Goal: Task Accomplishment & Management: Manage account settings

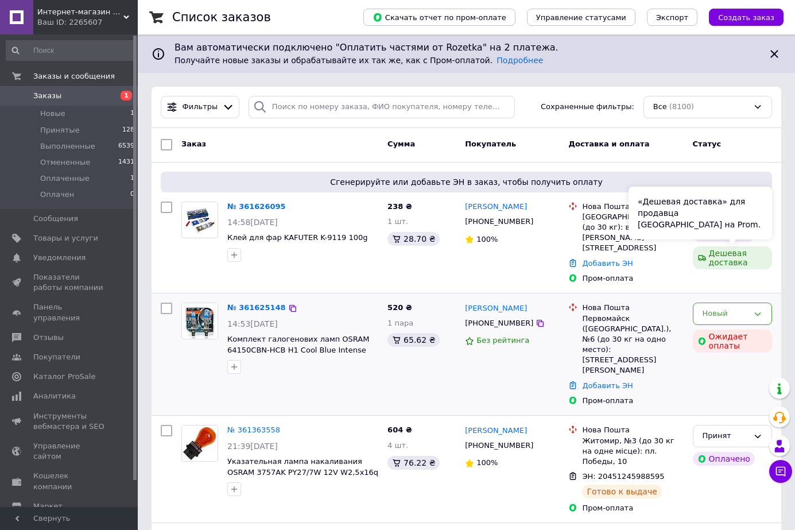
click at [757, 309] on icon at bounding box center [757, 313] width 9 height 9
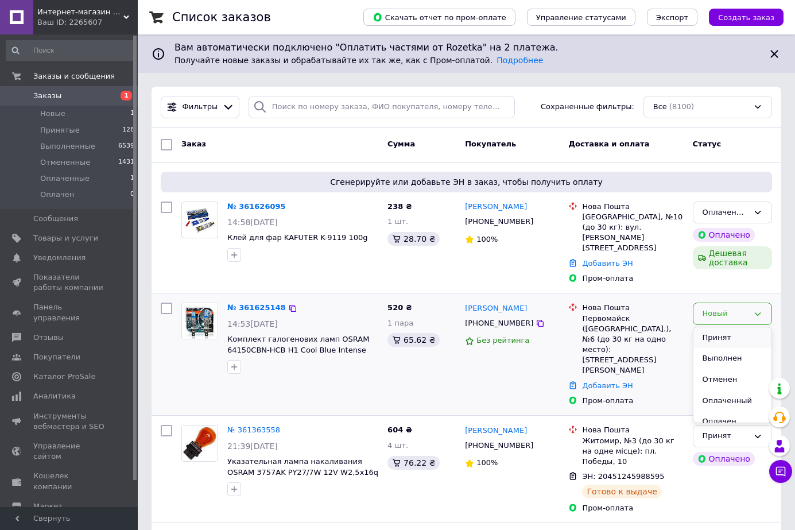
click at [715, 327] on li "Принят" at bounding box center [732, 337] width 78 height 21
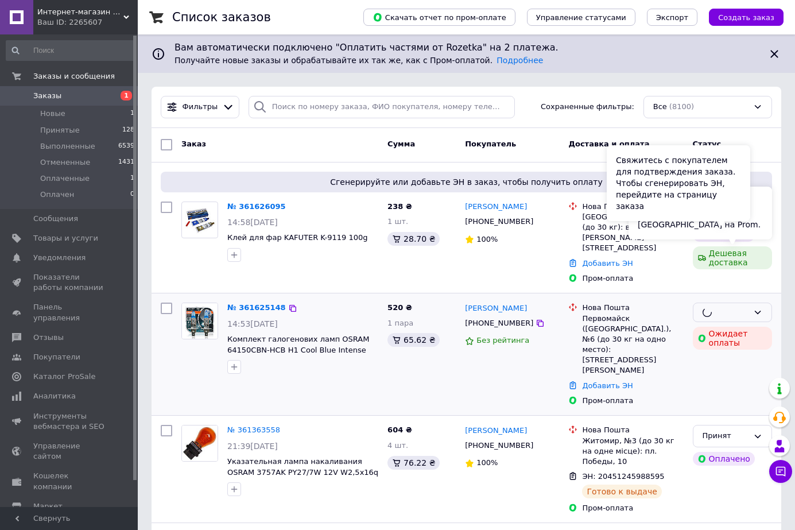
click at [749, 215] on div "Свяжитесь с покупателем для подтверждения заказа. Чтобы сгенерировать ЭН, перей…" at bounding box center [677, 183] width 143 height 76
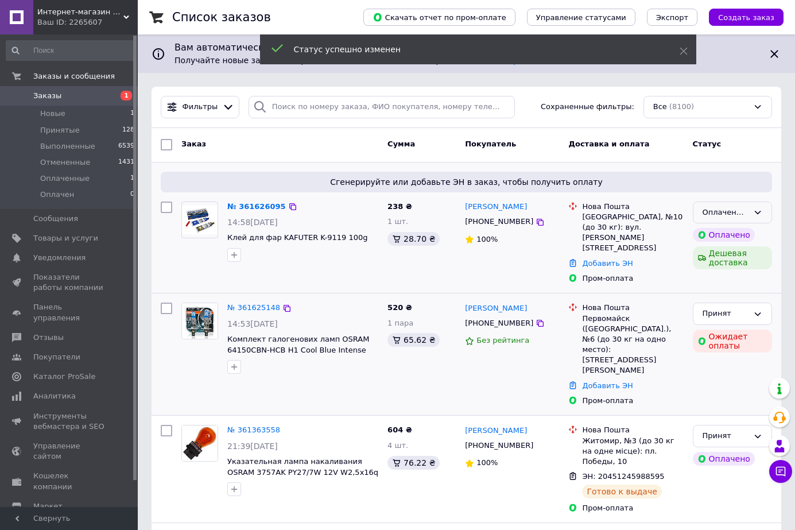
click at [761, 213] on icon at bounding box center [757, 212] width 9 height 9
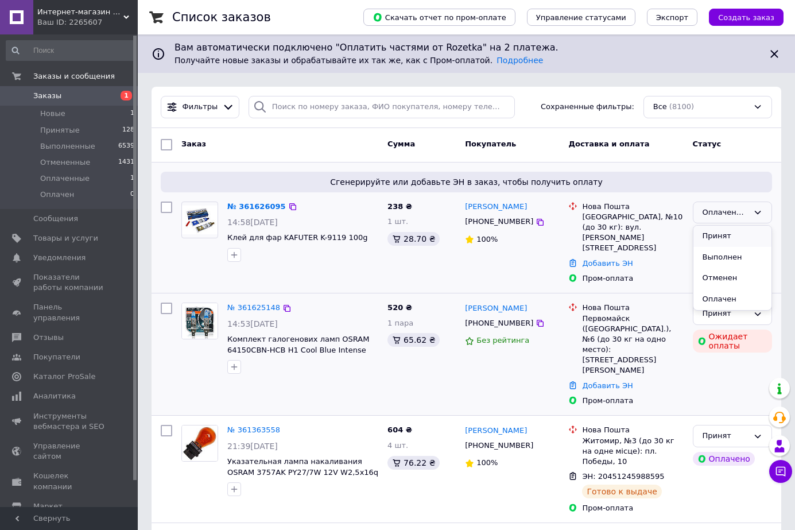
click at [748, 234] on li "Принят" at bounding box center [732, 235] width 78 height 21
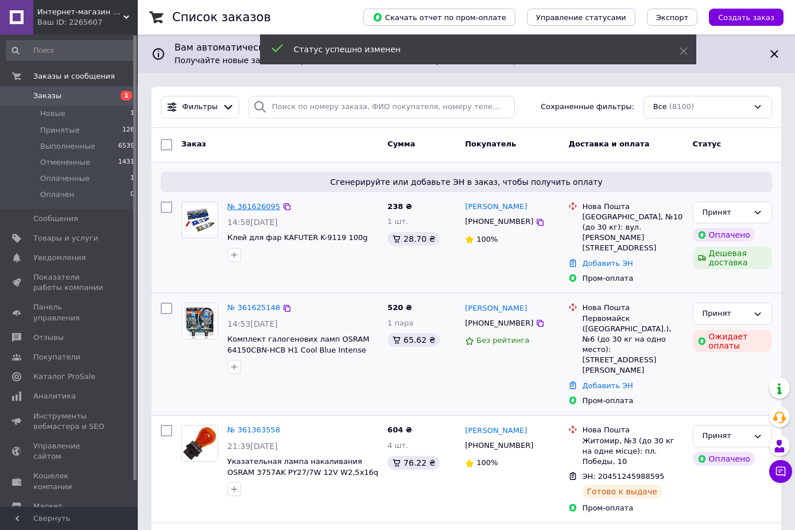
click at [259, 204] on link "№ 361626095" at bounding box center [253, 206] width 53 height 9
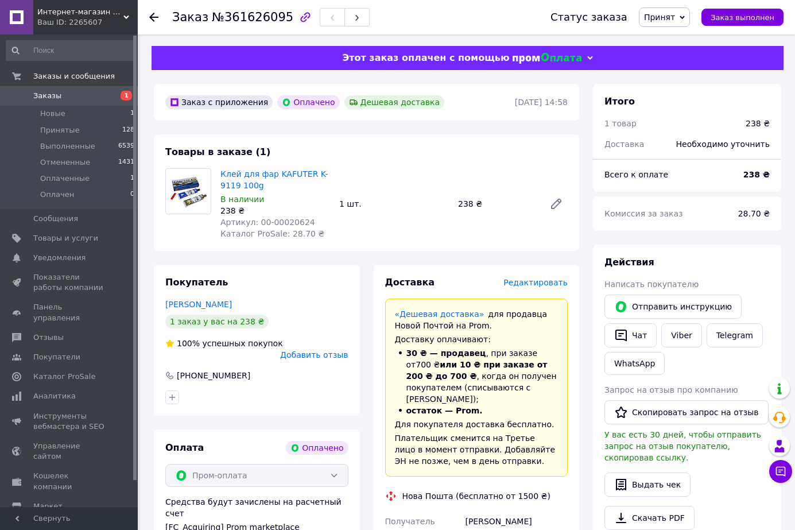
click at [154, 19] on icon at bounding box center [153, 17] width 9 height 9
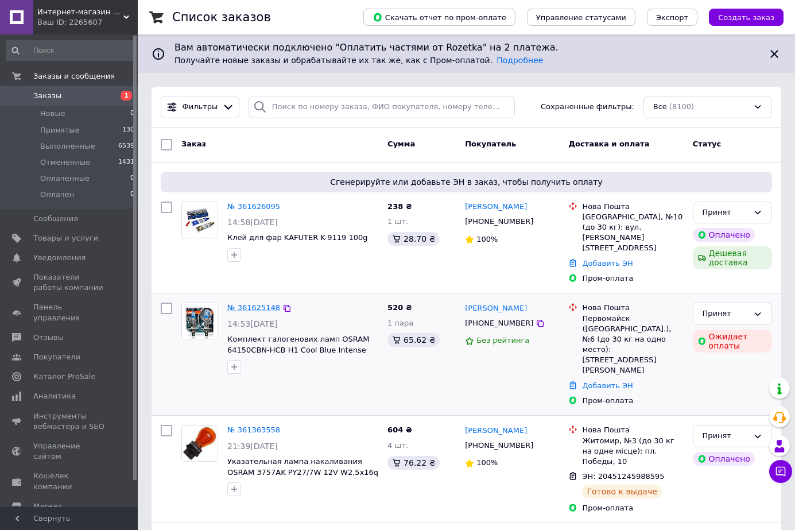
click at [268, 303] on link "№ 361625148" at bounding box center [253, 307] width 53 height 9
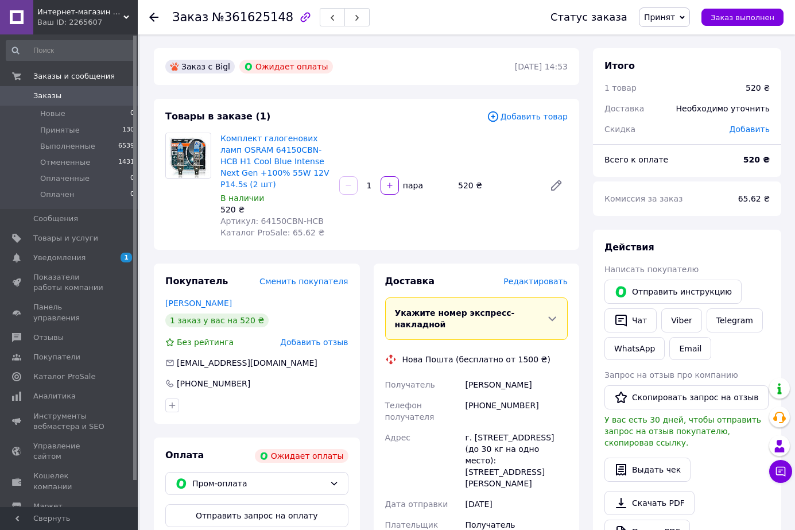
scroll to position [57, 0]
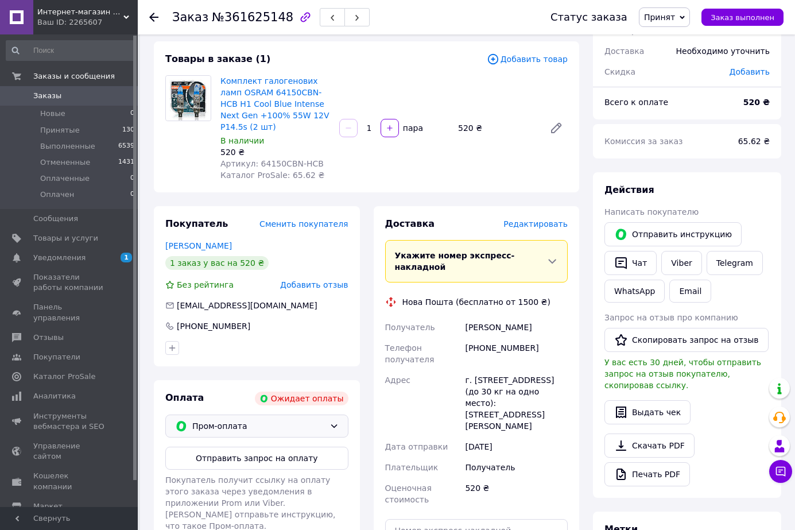
click at [329, 419] on div "Пром-оплата" at bounding box center [256, 425] width 183 height 23
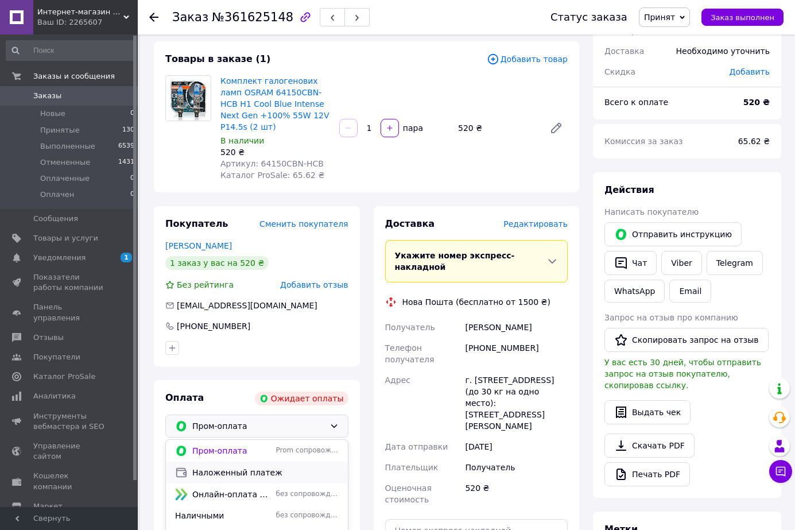
click at [250, 466] on span "Наложенный платеж" at bounding box center [265, 471] width 146 height 11
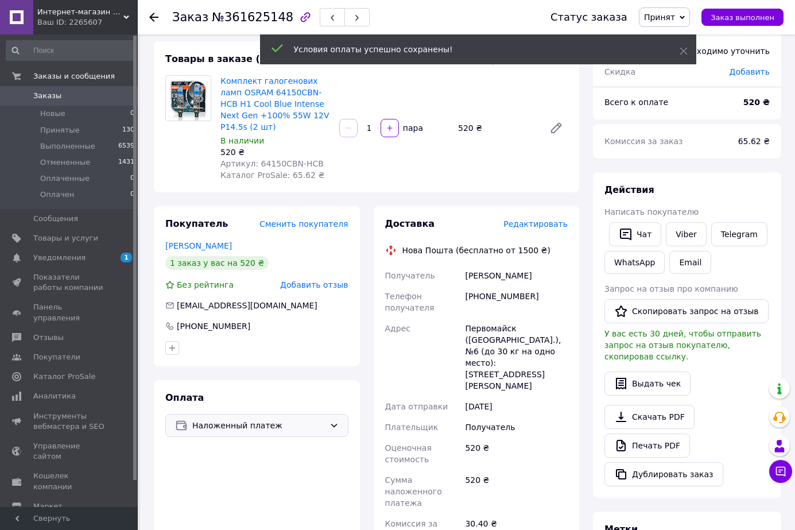
click at [152, 18] on use at bounding box center [153, 17] width 9 height 9
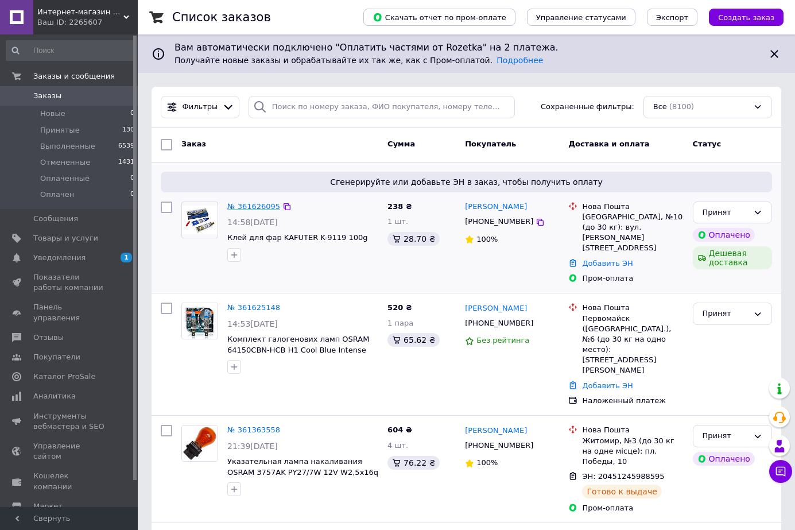
click at [252, 197] on div "№ 361626095 14:58, 12.09.2025 Клей для фар KAFUTER K-9119 100g" at bounding box center [303, 231] width 160 height 69
click at [253, 206] on link "№ 361626095" at bounding box center [253, 206] width 53 height 9
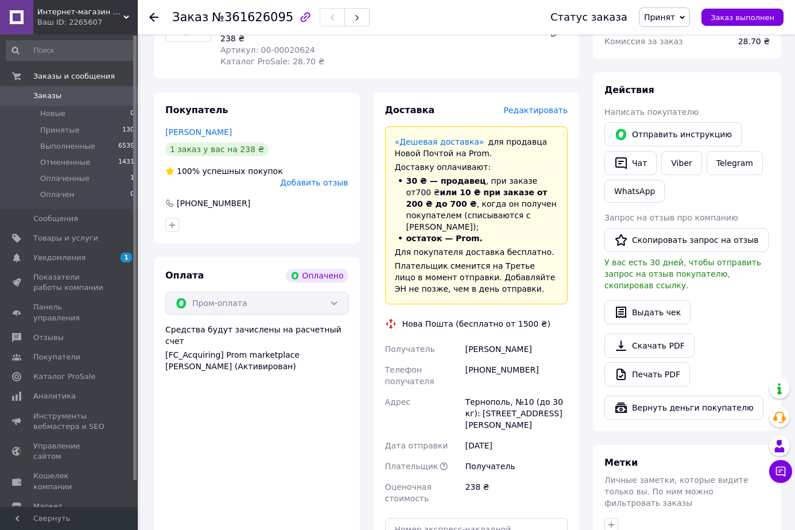
scroll to position [229, 0]
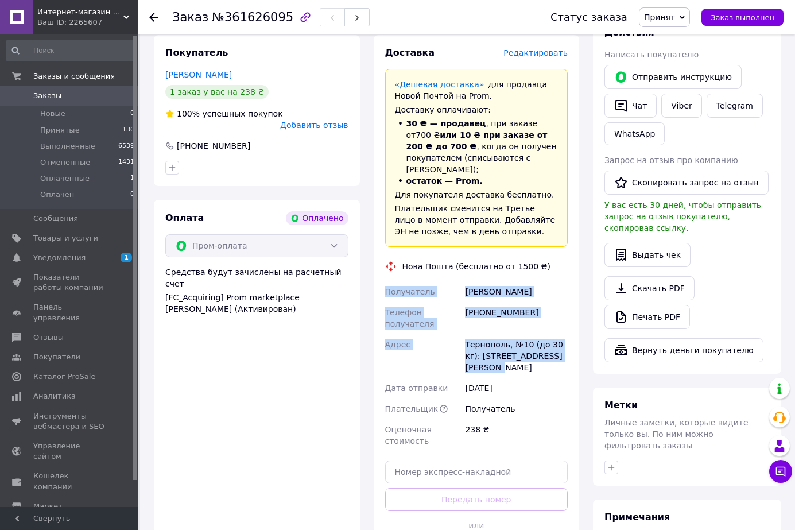
drag, startPoint x: 379, startPoint y: 276, endPoint x: 571, endPoint y: 347, distance: 205.3
click at [573, 347] on div "Доставка Редактировать «Дешевая доставка»   для продавца Новой Почтой на Prom. …" at bounding box center [476, 304] width 206 height 538
copy div "Получатель Оксана Барановська Телефон получателя +380966248210 Адрес Тернополь,…"
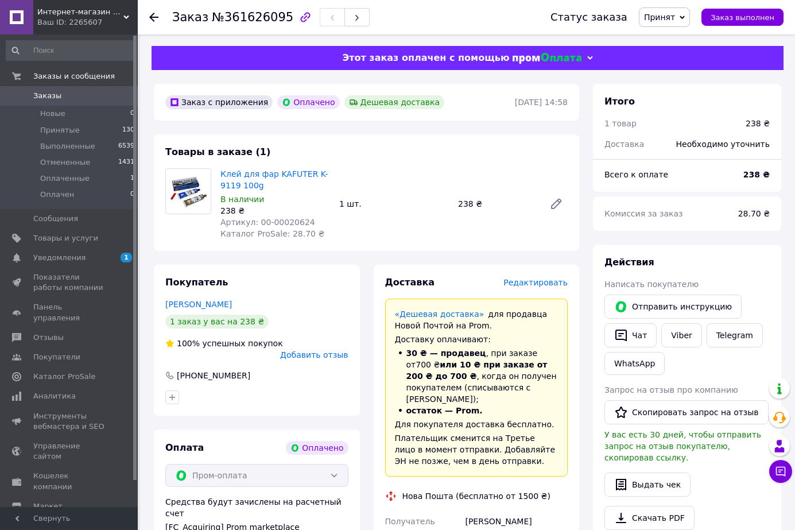
click at [153, 21] on use at bounding box center [153, 17] width 9 height 9
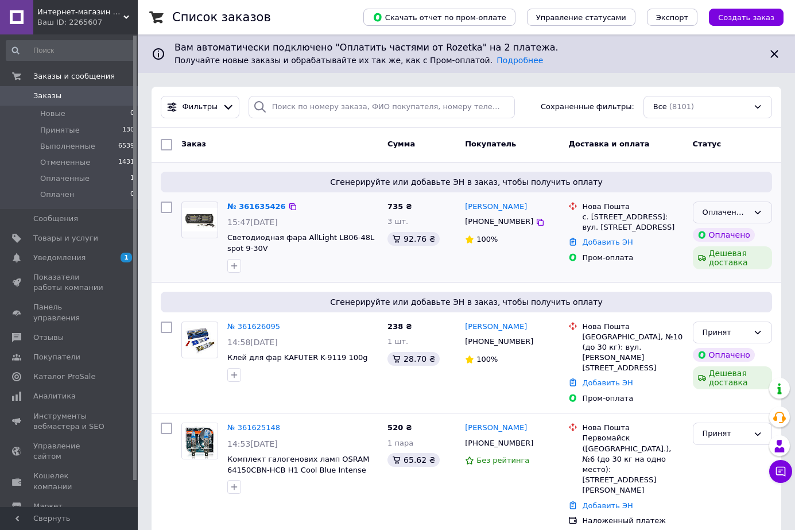
click at [765, 216] on div "Оплаченный" at bounding box center [731, 212] width 79 height 22
click at [745, 237] on li "Принят" at bounding box center [732, 235] width 78 height 21
click at [252, 423] on link "№ 361625148" at bounding box center [253, 427] width 53 height 9
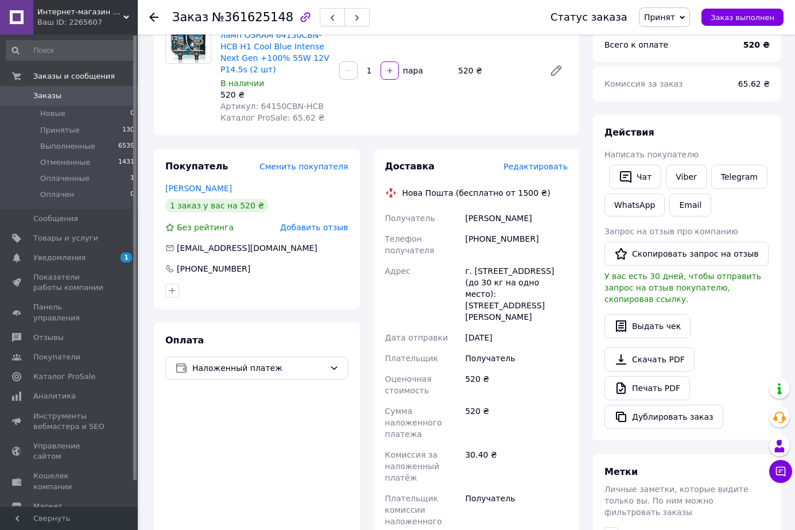
scroll to position [57, 0]
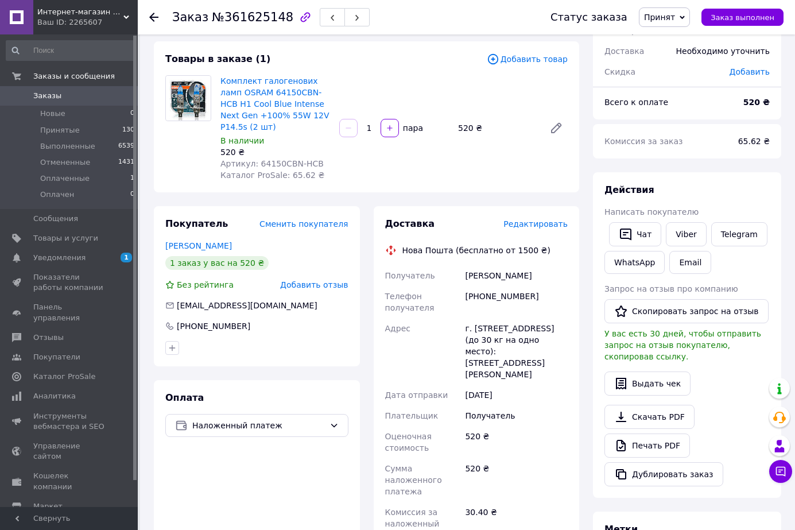
drag, startPoint x: 402, startPoint y: 238, endPoint x: 558, endPoint y: 351, distance: 192.2
click at [558, 351] on div "Доставка Редактировать Нова Пошта (бесплатно от 1500 ₴) Получатель Вергулес Сер…" at bounding box center [476, 463] width 183 height 493
copy div "Нова Пошта (бесплатно от 1500 ₴) Получатель Вергулес Сергей Телефон получателя …"
click at [152, 17] on use at bounding box center [153, 17] width 9 height 9
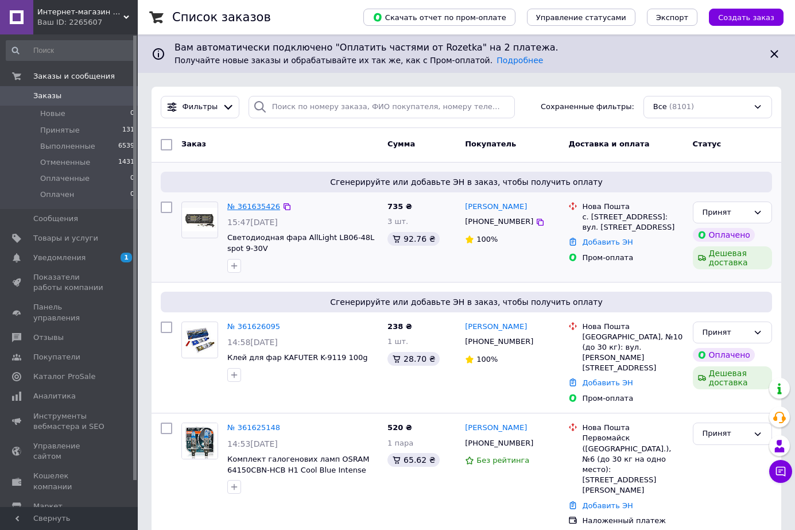
click at [255, 207] on link "№ 361635426" at bounding box center [253, 206] width 53 height 9
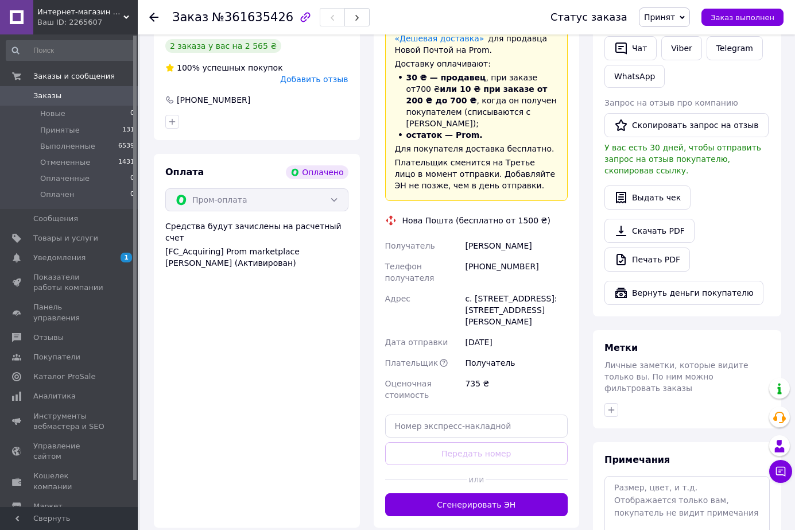
scroll to position [57, 0]
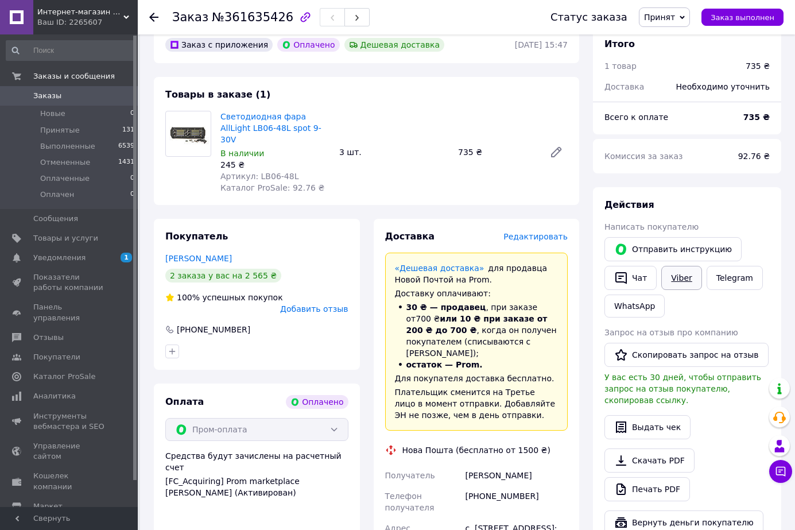
click at [684, 289] on link "Viber" at bounding box center [681, 278] width 40 height 24
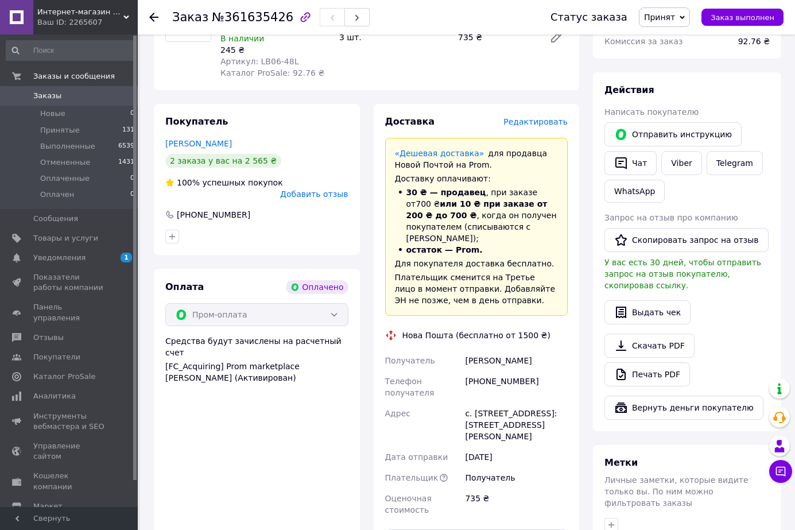
scroll to position [229, 0]
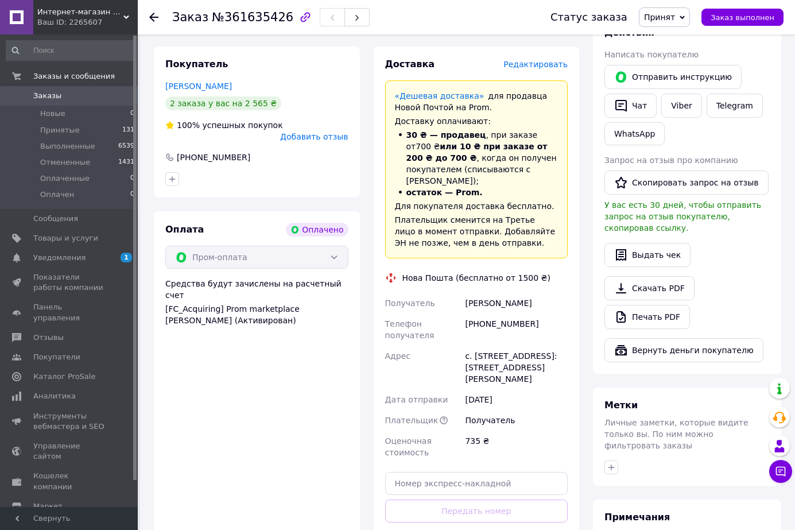
click at [333, 246] on div "Пром-оплата" at bounding box center [256, 257] width 183 height 23
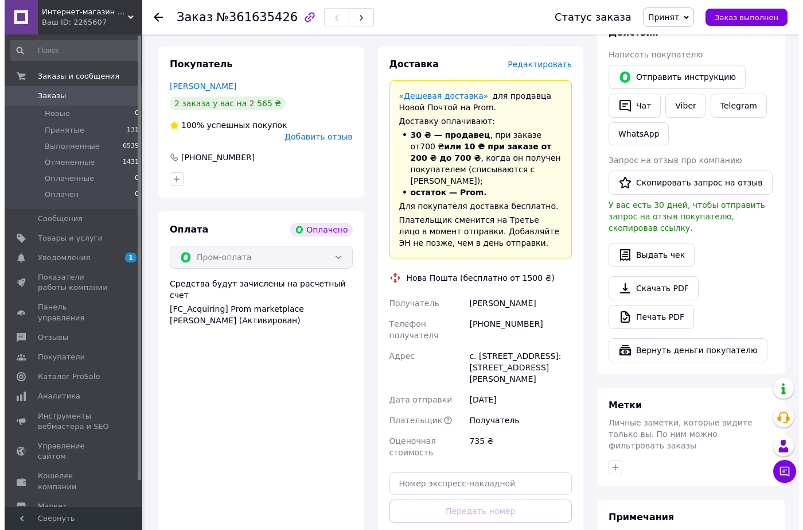
scroll to position [0, 0]
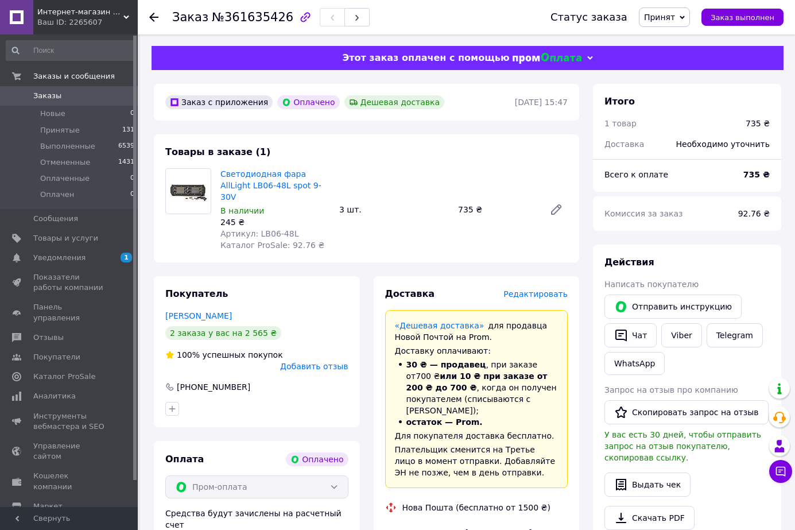
click at [671, 21] on span "Принят" at bounding box center [659, 17] width 31 height 9
click at [674, 57] on li "Отменен" at bounding box center [669, 57] width 61 height 17
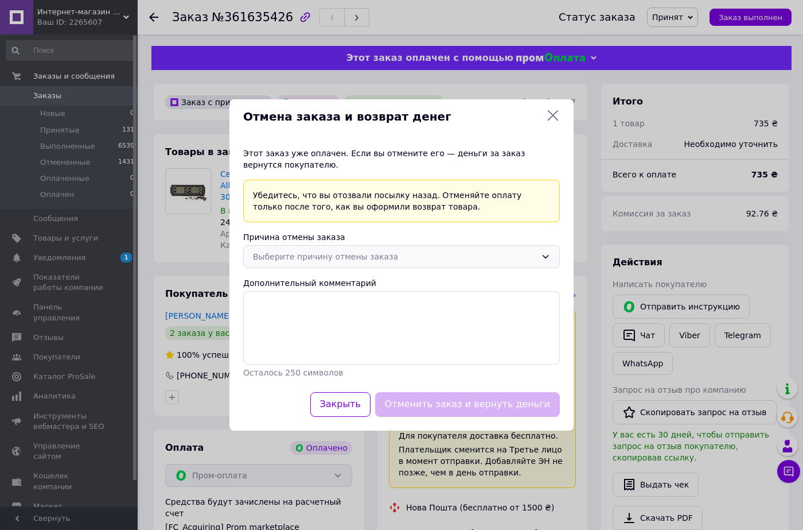
click at [336, 254] on div "Выберите причину отмены заказа" at bounding box center [394, 256] width 283 height 13
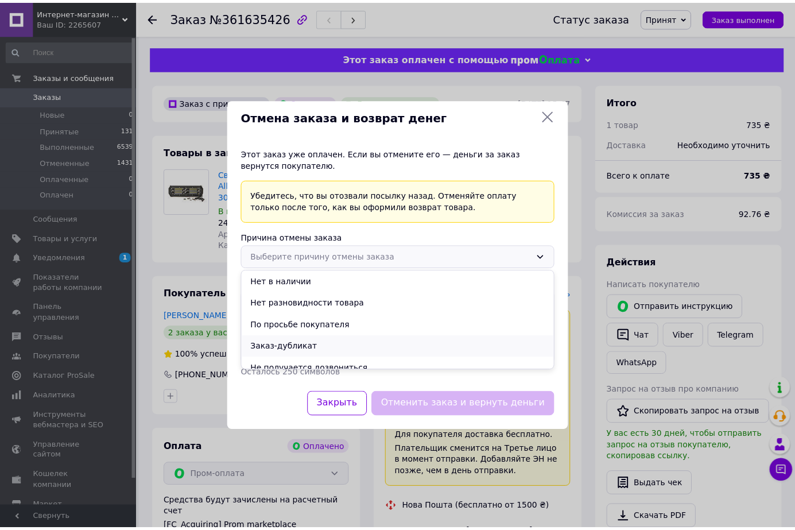
scroll to position [32, 0]
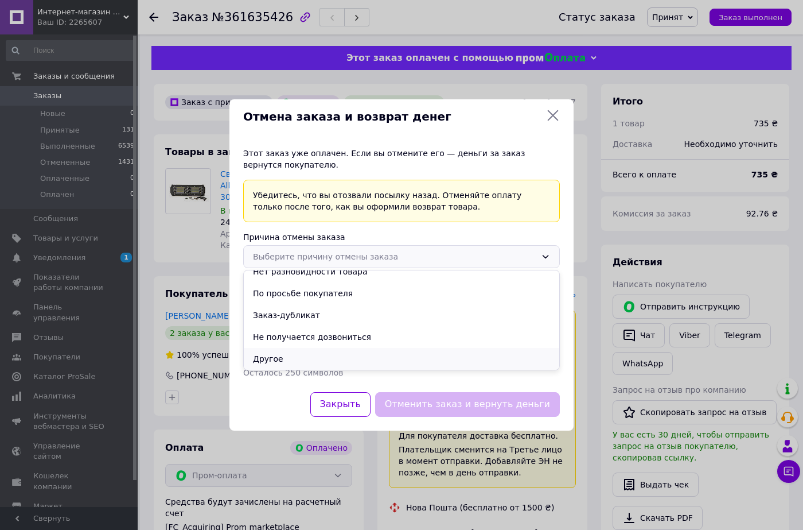
click at [283, 355] on li "Другое" at bounding box center [402, 359] width 316 height 22
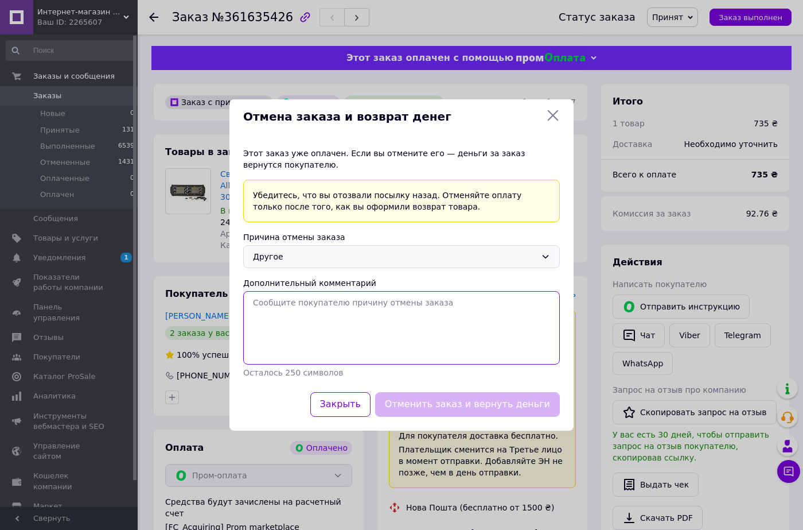
click at [315, 321] on textarea "Дополнительный комментарий" at bounding box center [401, 327] width 317 height 73
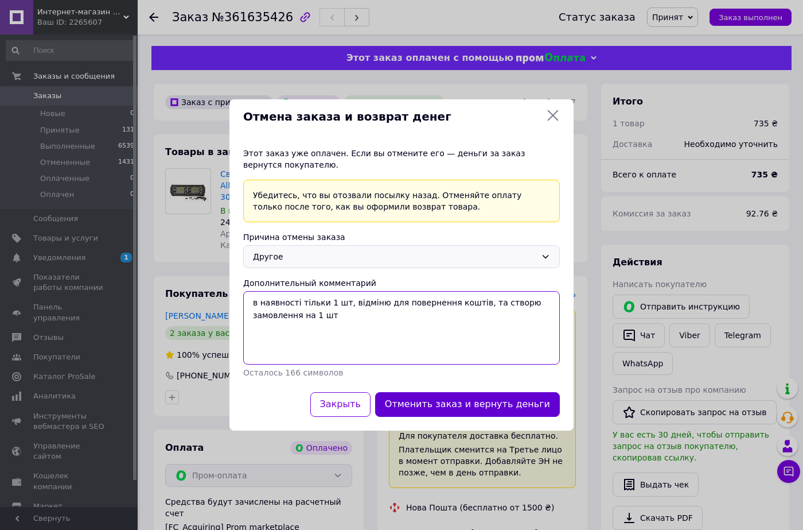
type textarea "в наявності тільки 1 шт, відміню для повернення коштів, та створю замовлення на…"
click at [443, 406] on button "Отменить заказ и вернуть деньги" at bounding box center [467, 404] width 185 height 25
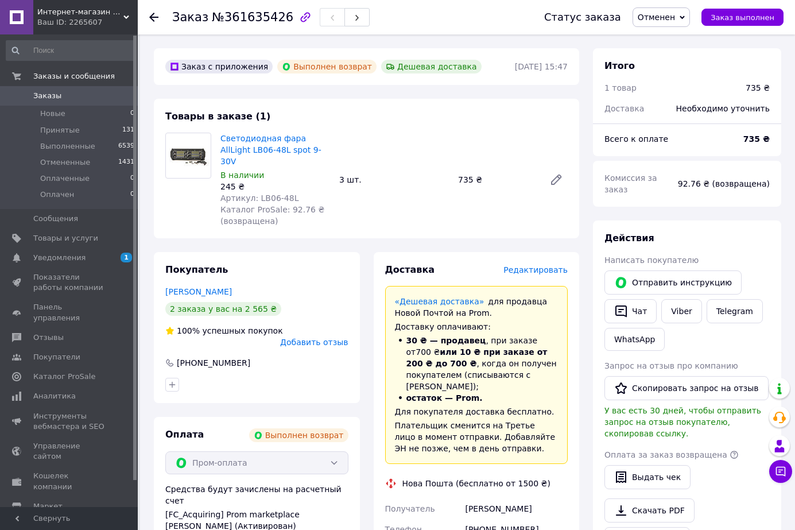
click at [513, 519] on div "[PHONE_NUMBER]" at bounding box center [515, 535] width 107 height 32
copy div "380999403944"
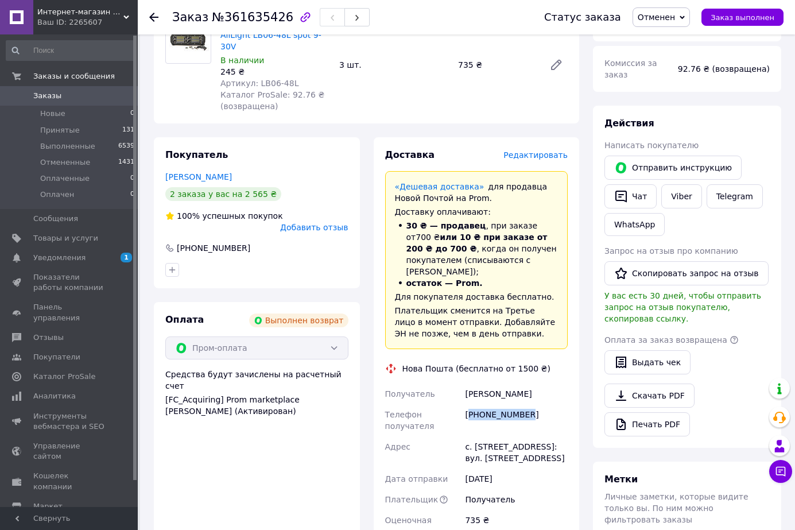
click at [487, 436] on div "с. [STREET_ADDRESS]: вул. [STREET_ADDRESS]" at bounding box center [515, 452] width 107 height 32
copy div "Яреськи"
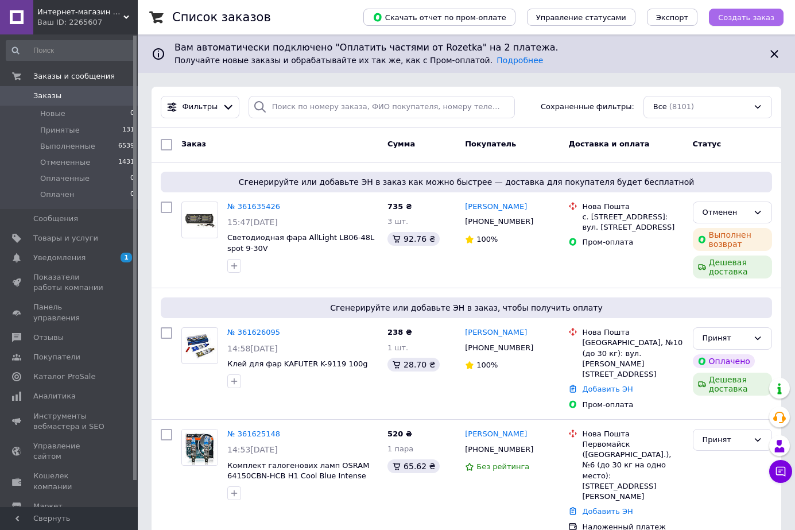
click at [745, 16] on span "Создать заказ" at bounding box center [746, 17] width 56 height 9
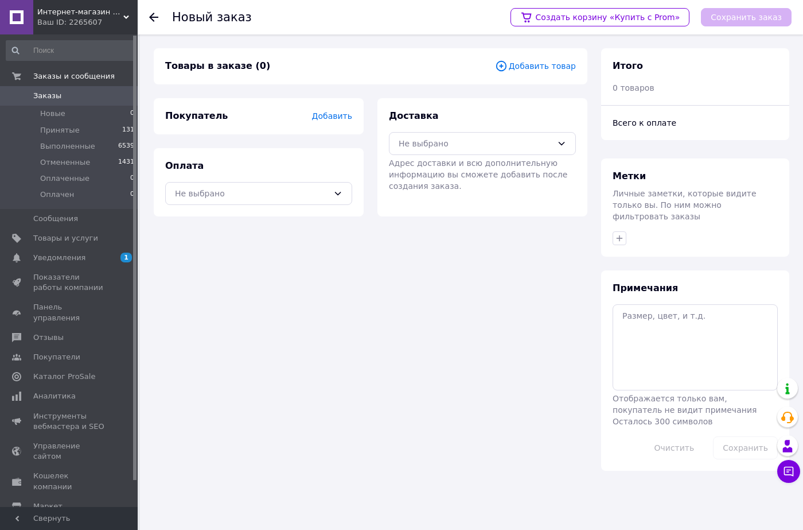
click at [331, 113] on span "Добавить" at bounding box center [332, 115] width 40 height 9
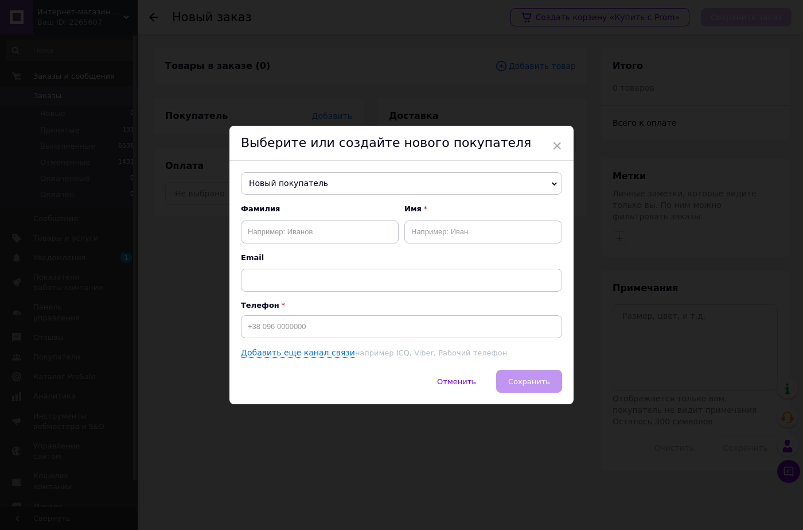
click at [307, 187] on span "Новый покупатель" at bounding box center [401, 183] width 321 height 23
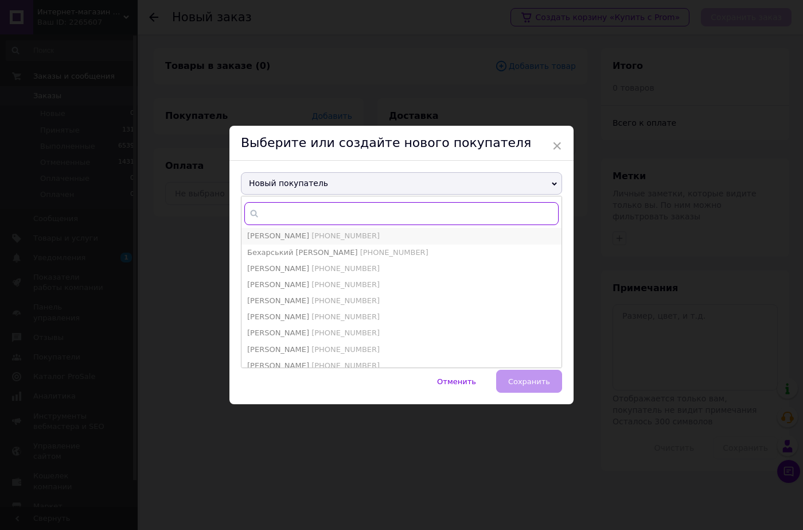
paste input "380999403944"
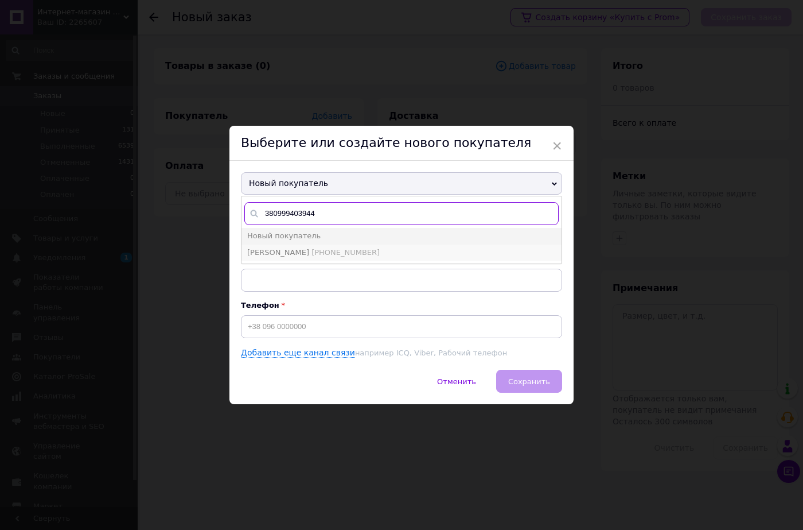
type input "380999403944"
click at [312, 251] on span "[PHONE_NUMBER]" at bounding box center [346, 252] width 68 height 9
type input "[PERSON_NAME]"
type input "[PHONE_NUMBER]"
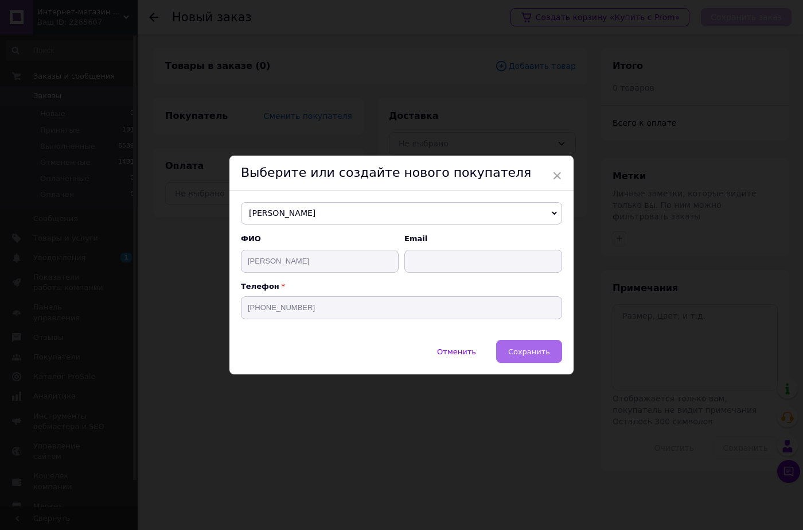
click at [525, 357] on button "Сохранить" at bounding box center [529, 351] width 66 height 23
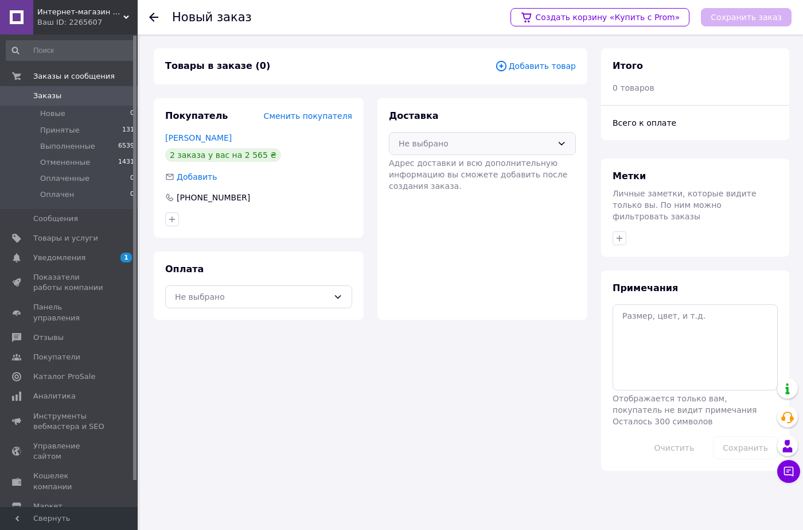
click at [562, 150] on div "Не выбрано" at bounding box center [482, 143] width 187 height 23
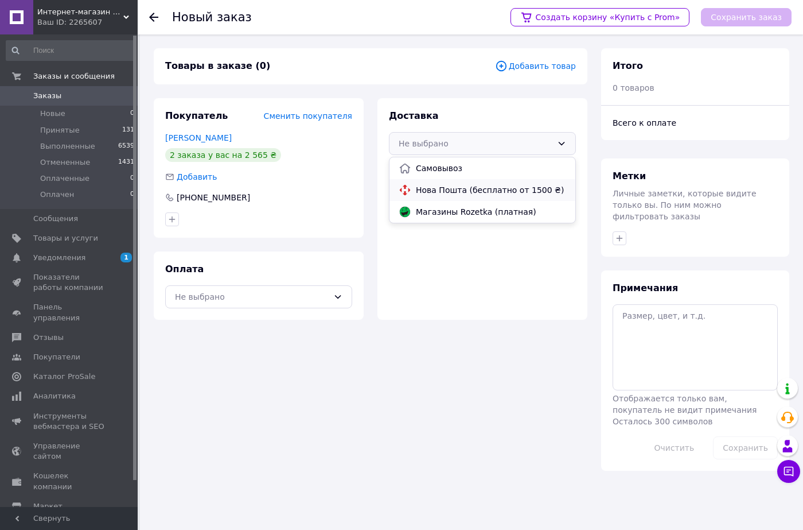
click at [437, 192] on span "Нова Пошта (бесплатно от 1500 ₴)" at bounding box center [491, 189] width 150 height 11
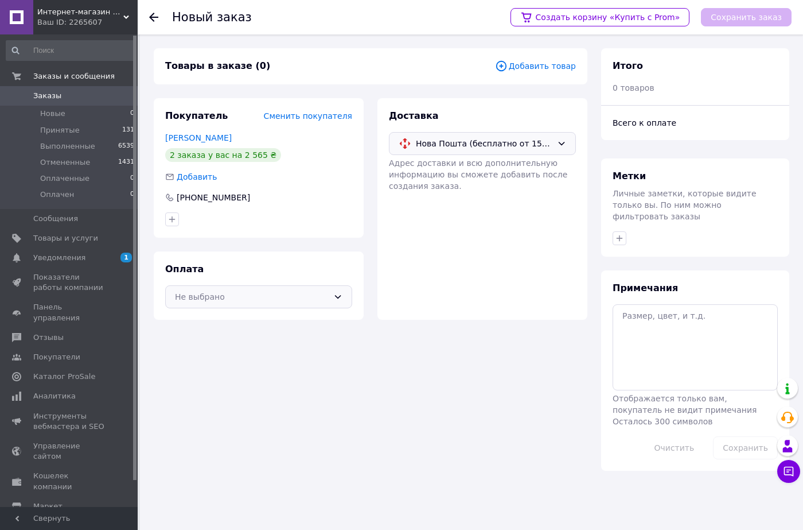
click at [267, 303] on div "Не выбрано" at bounding box center [258, 296] width 187 height 23
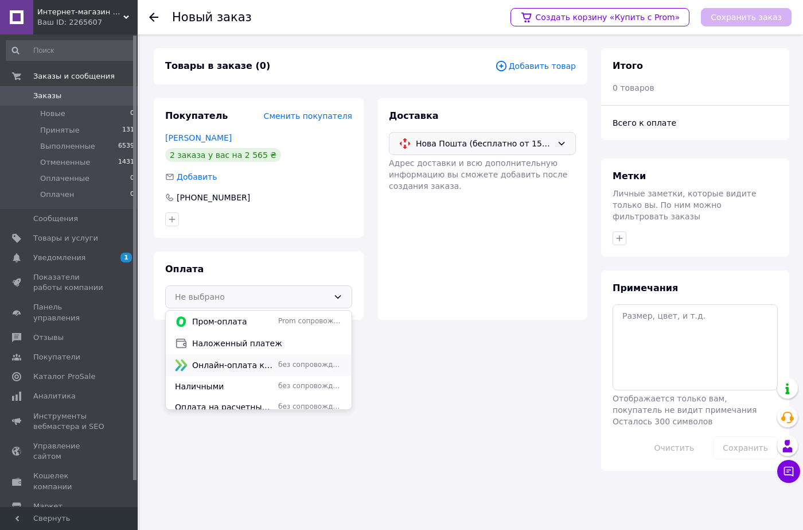
click at [227, 365] on span "Онлайн-оплата картой Visa, Mastercard - LiqPay" at bounding box center [232, 364] width 81 height 11
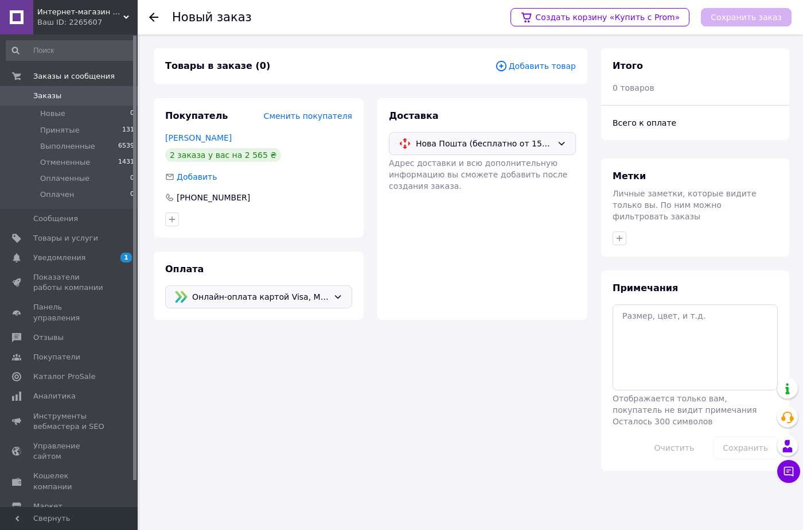
click at [547, 65] on span "Добавить товар" at bounding box center [535, 66] width 81 height 13
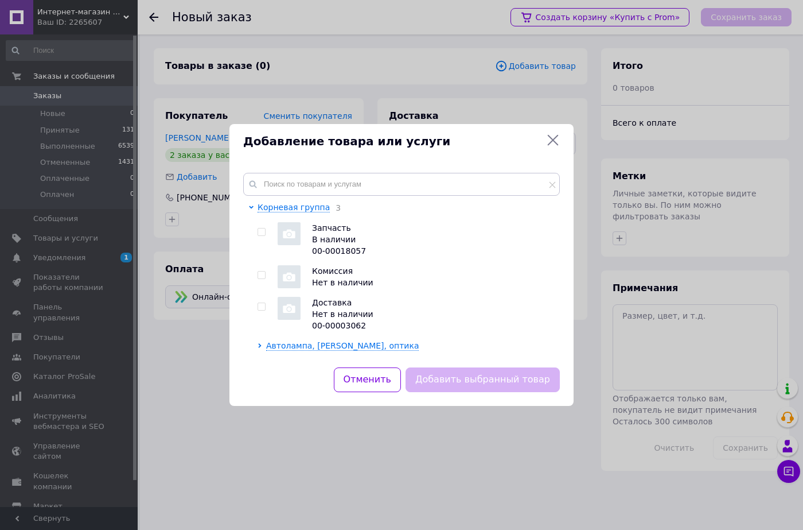
click at [347, 169] on div "Корневая группа 3 Запчасть В наличии 00-00018057 Комиссия Нет в наличии Доставк…" at bounding box center [401, 263] width 344 height 208
click at [373, 185] on input "text" at bounding box center [401, 184] width 317 height 23
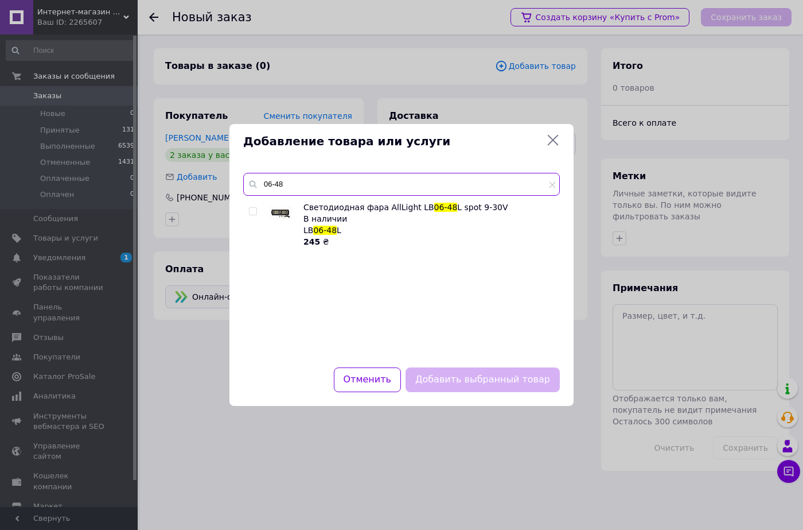
type input "06-48"
click at [252, 210] on input "checkbox" at bounding box center [252, 211] width 7 height 7
checkbox input "true"
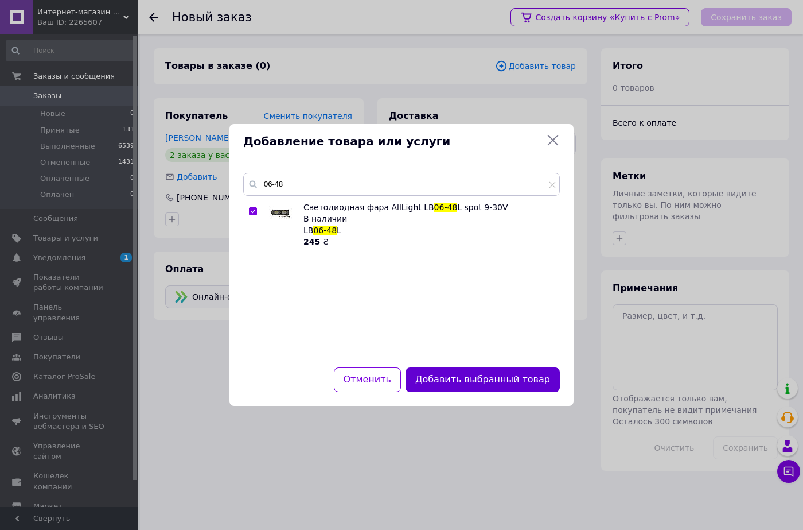
click at [459, 378] on button "Добавить выбранный товар" at bounding box center [483, 379] width 154 height 25
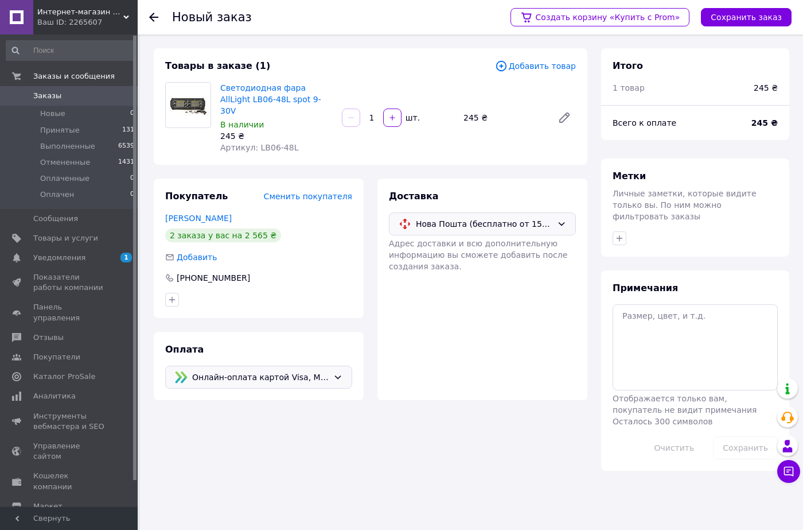
click at [317, 371] on span "Онлайн-оплата картой Visa, Mastercard - LiqPay" at bounding box center [260, 377] width 137 height 13
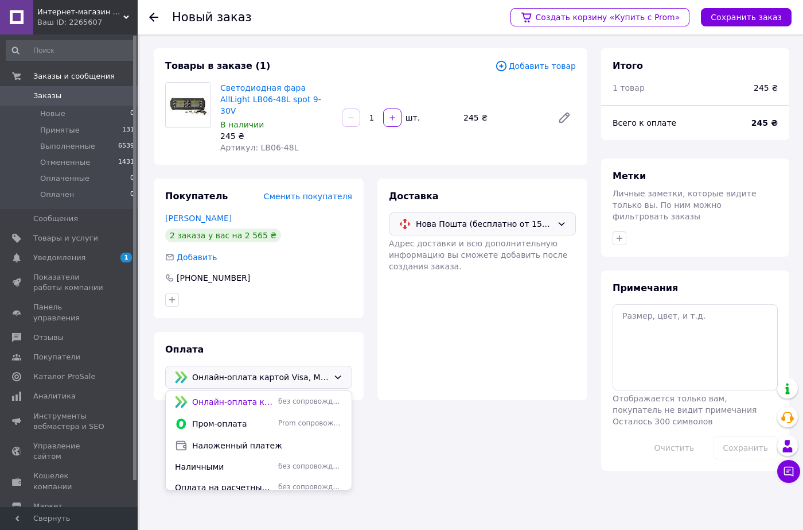
click at [440, 410] on div "Товары в заказе (1) Добавить товар Светодиодная фара AllLight LB06-48L spot 9-3…" at bounding box center [370, 259] width 447 height 422
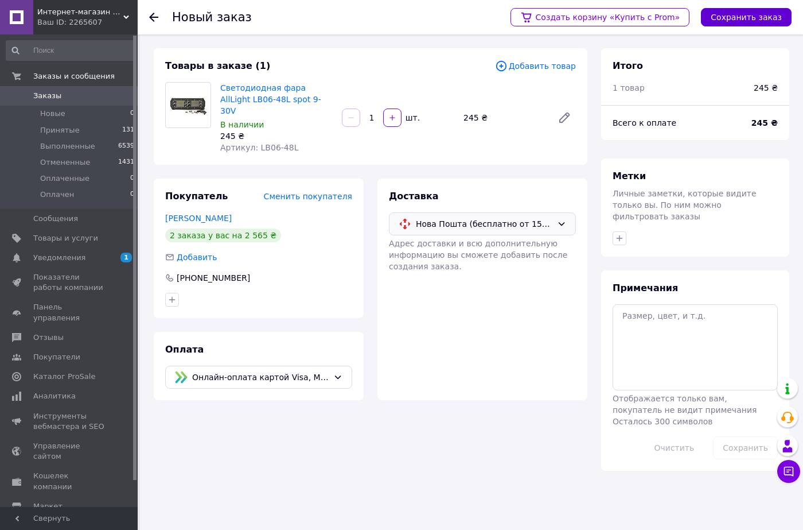
click at [745, 17] on button "Сохранить заказ" at bounding box center [746, 17] width 91 height 18
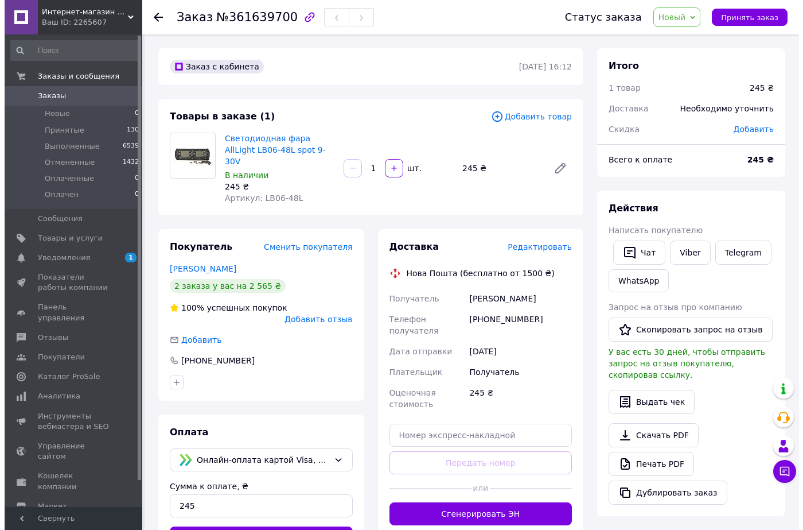
scroll to position [57, 0]
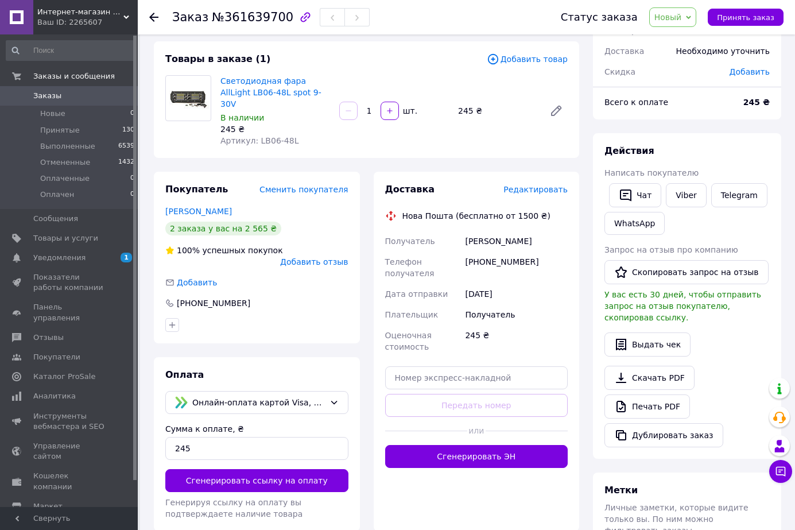
click at [544, 185] on span "Редактировать" at bounding box center [535, 189] width 64 height 9
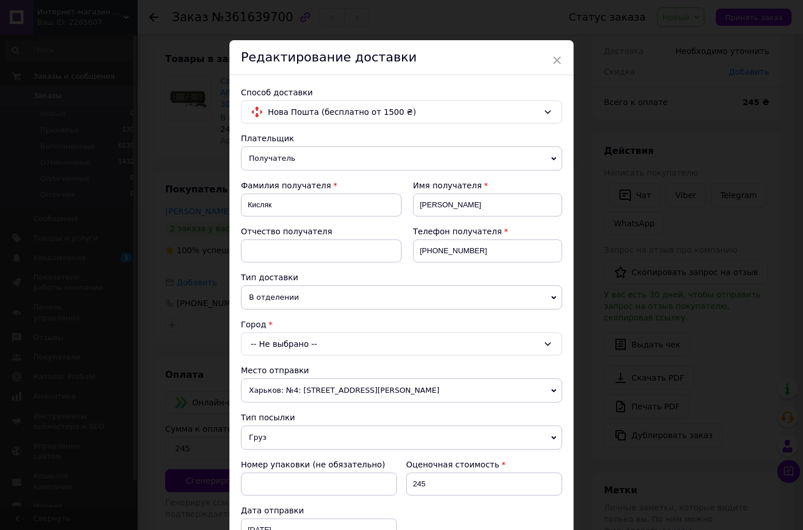
click at [305, 349] on div "-- Не выбрано --" at bounding box center [401, 343] width 321 height 23
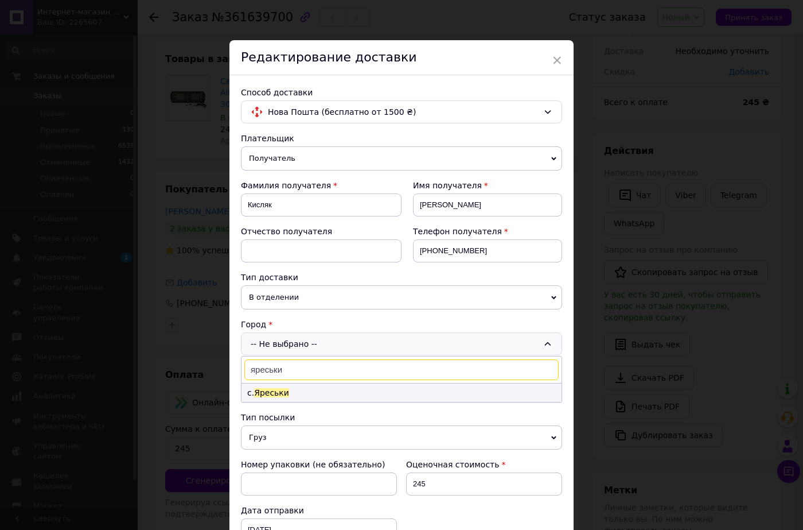
type input "яреськи"
click at [281, 391] on span "Яреськи" at bounding box center [271, 392] width 35 height 9
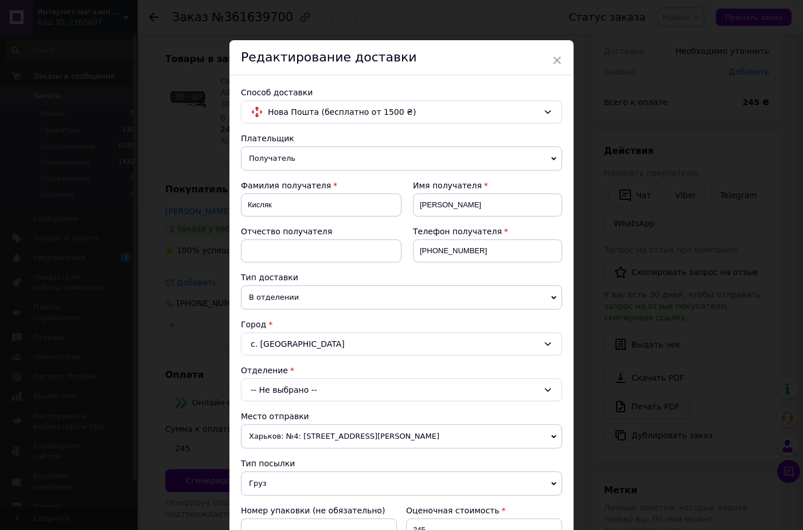
click at [299, 392] on div "-- Не выбрано --" at bounding box center [401, 389] width 321 height 23
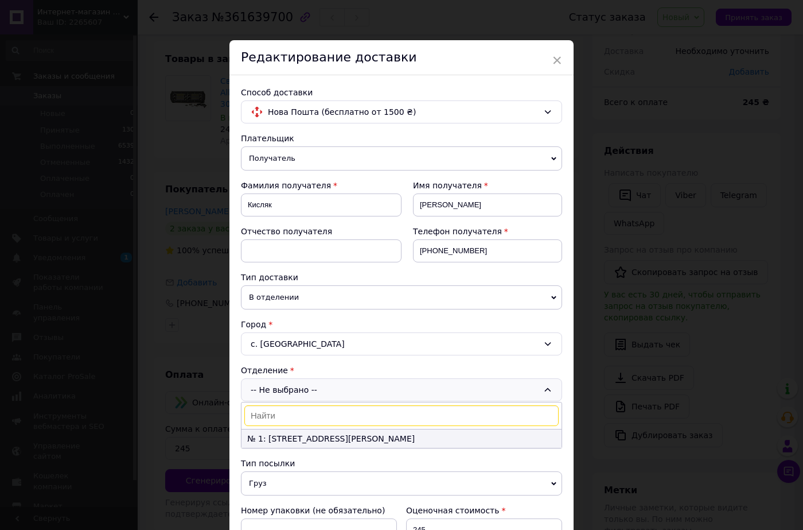
click at [285, 438] on li "№ 1: [STREET_ADDRESS][PERSON_NAME]" at bounding box center [402, 438] width 320 height 18
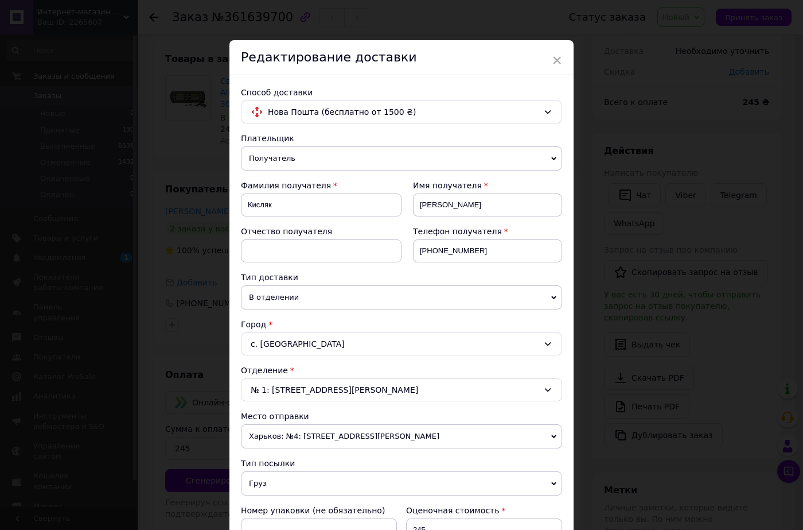
click at [297, 438] on span "Харьков: №4: [STREET_ADDRESS][PERSON_NAME]" at bounding box center [401, 436] width 321 height 24
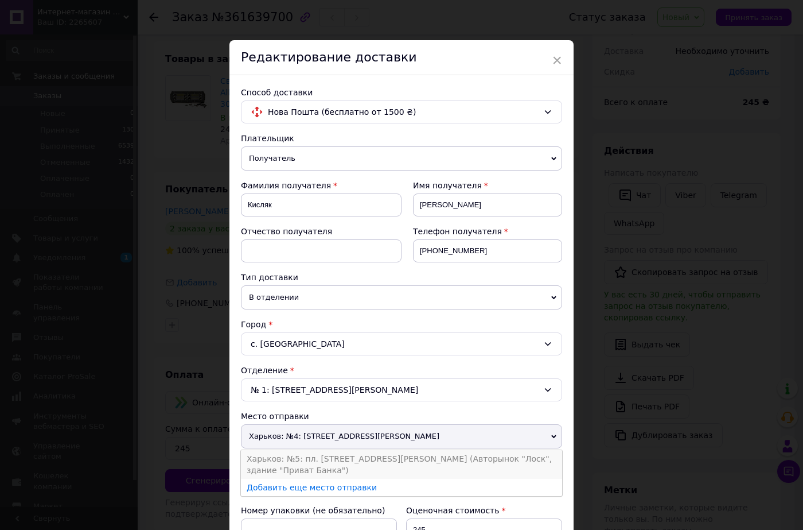
click at [305, 460] on li "Харьков: №5: пл. [STREET_ADDRESS][PERSON_NAME] (Авторынок "Лоск", здание "Прива…" at bounding box center [401, 464] width 321 height 29
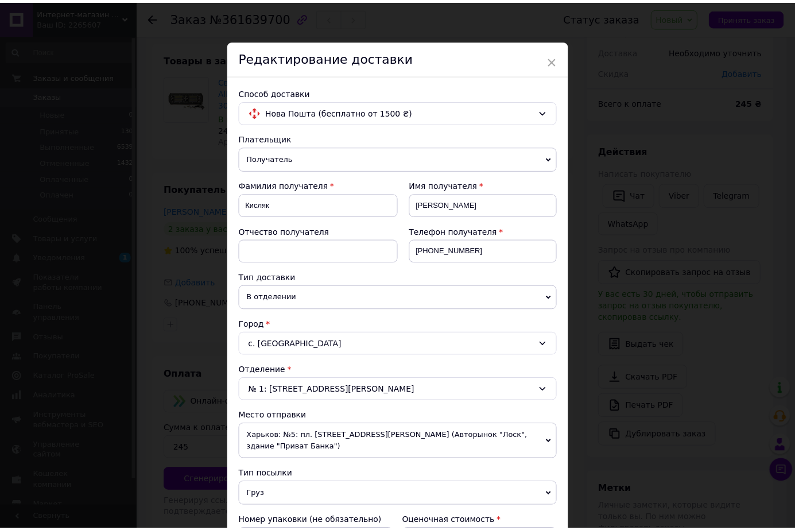
scroll to position [229, 0]
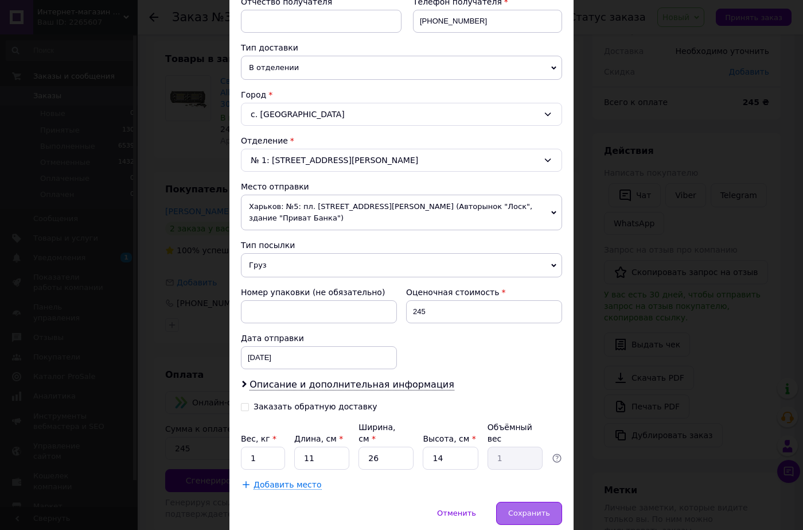
click at [519, 508] on span "Сохранить" at bounding box center [529, 512] width 42 height 9
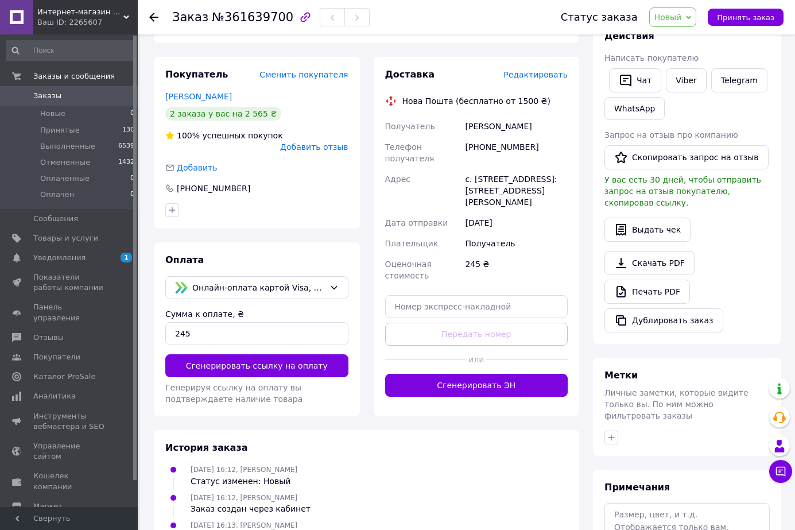
scroll to position [0, 0]
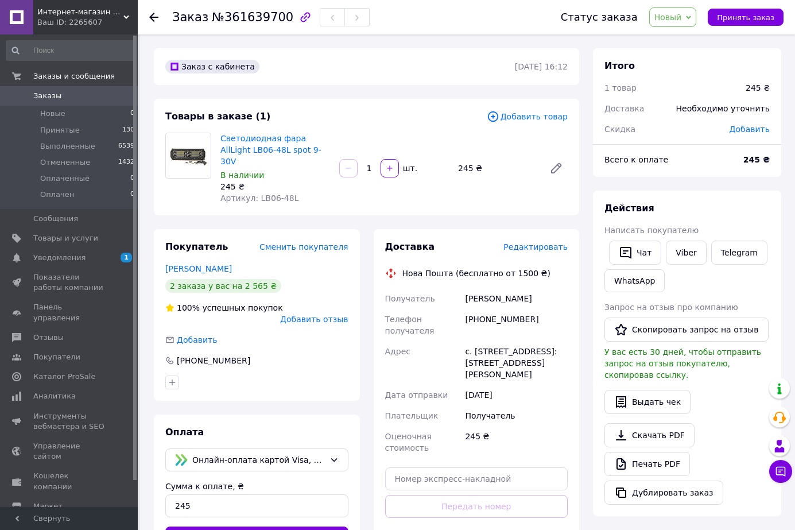
click at [670, 18] on span "Новый" at bounding box center [668, 17] width 28 height 9
click at [677, 39] on li "Принят" at bounding box center [679, 40] width 61 height 17
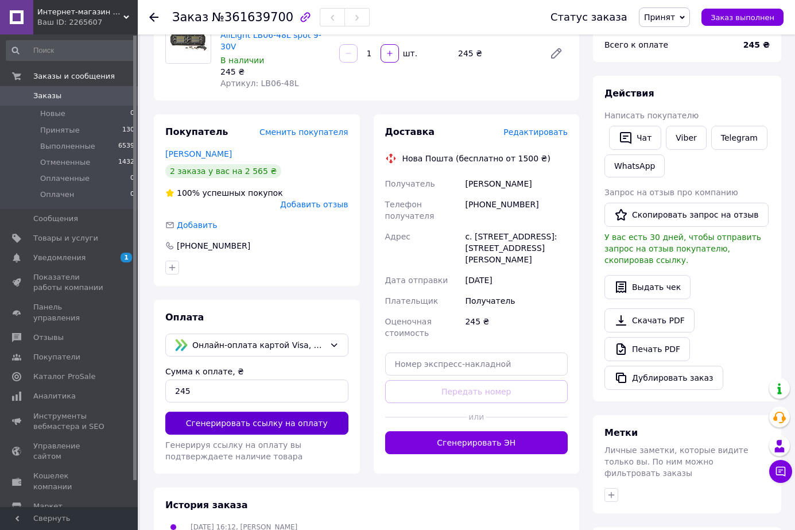
click at [268, 411] on button "Сгенерировать ссылку на оплату" at bounding box center [256, 422] width 183 height 23
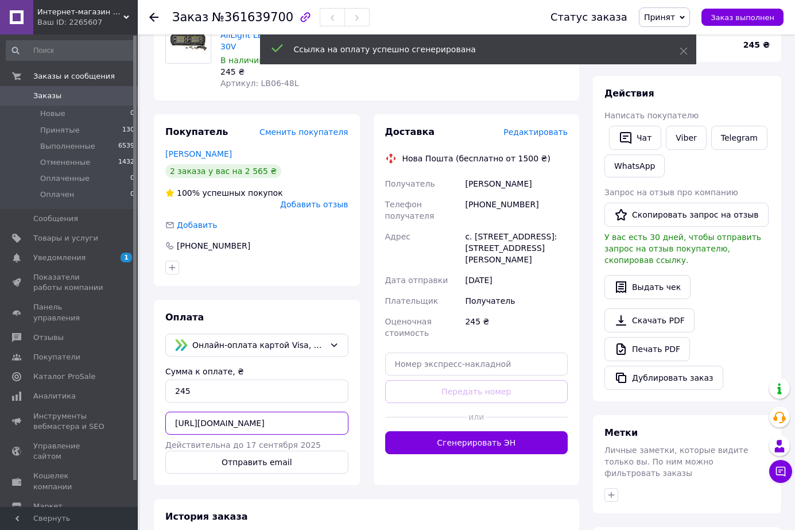
click at [254, 411] on input "[URL][DOMAIN_NAME]" at bounding box center [256, 422] width 183 height 23
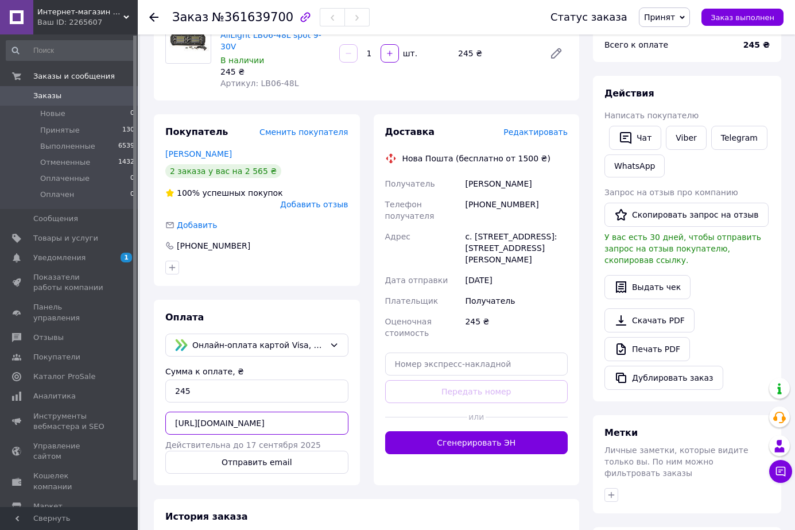
scroll to position [0, 0]
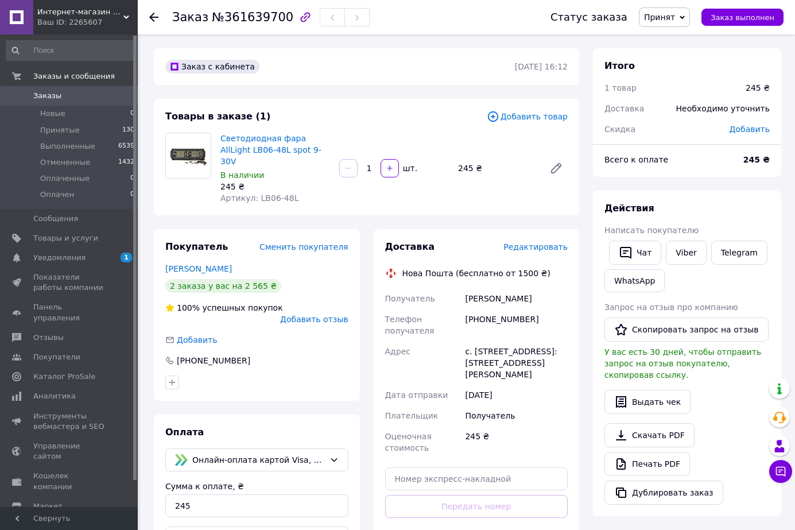
click at [149, 15] on div "Заказ №361639700 Статус заказа Принят Выполнен Отменен Оплаченный Оплачен Заказ…" at bounding box center [466, 17] width 657 height 34
click at [153, 15] on icon at bounding box center [153, 17] width 9 height 9
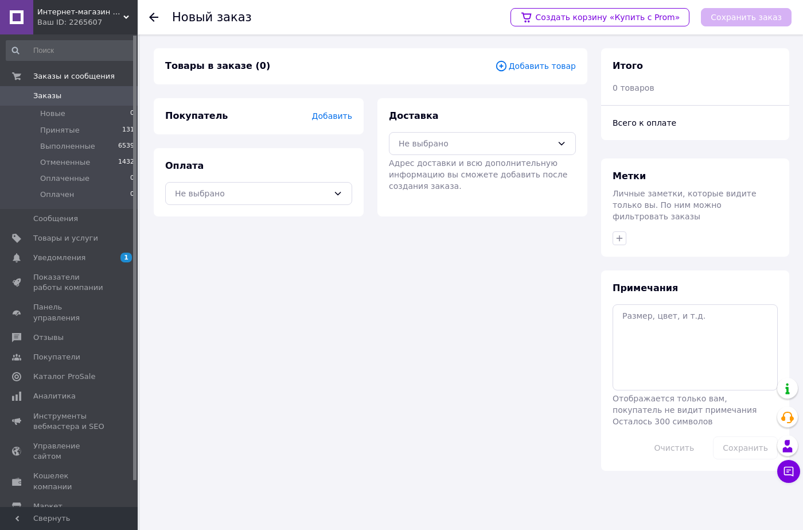
click at [153, 18] on icon at bounding box center [153, 17] width 9 height 9
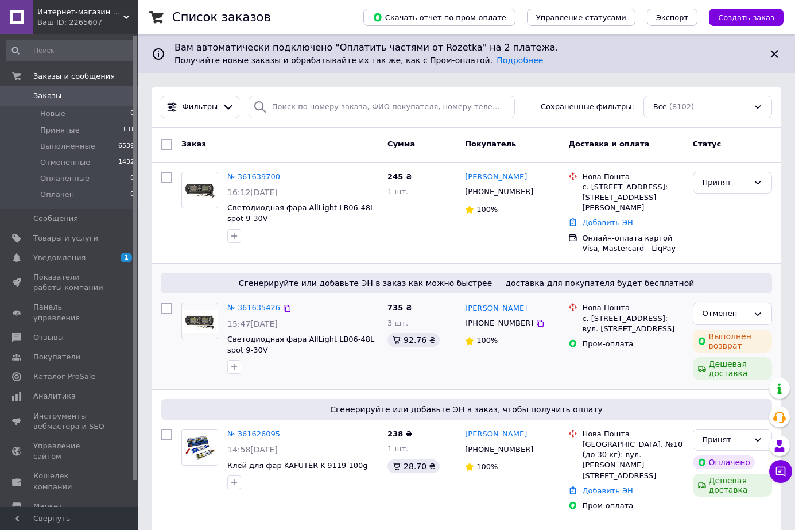
click at [257, 303] on link "№ 361635426" at bounding box center [253, 307] width 53 height 9
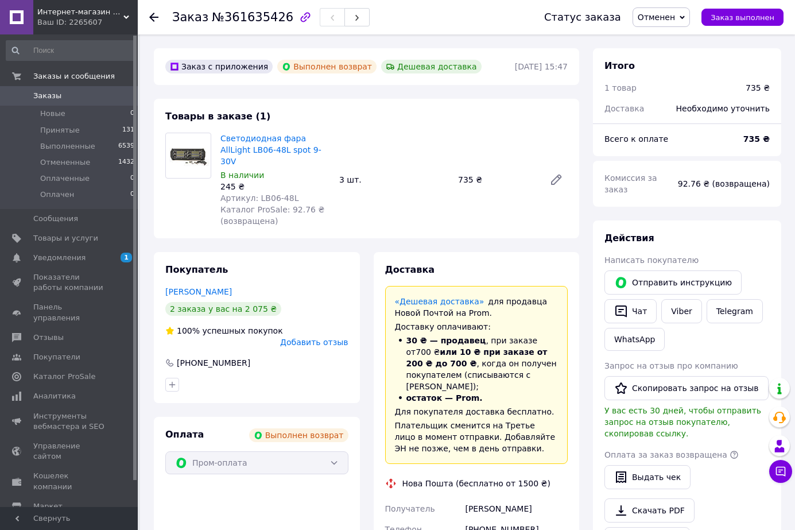
click at [153, 18] on use at bounding box center [153, 17] width 9 height 9
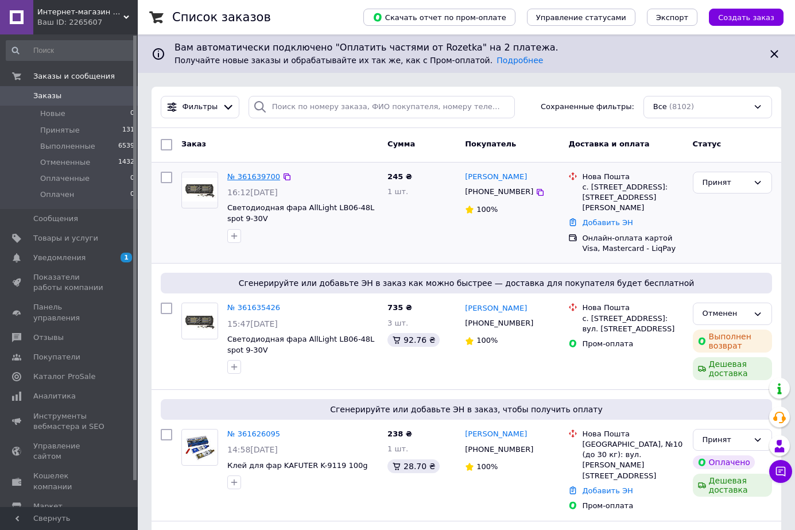
click at [254, 176] on link "№ 361639700" at bounding box center [253, 176] width 53 height 9
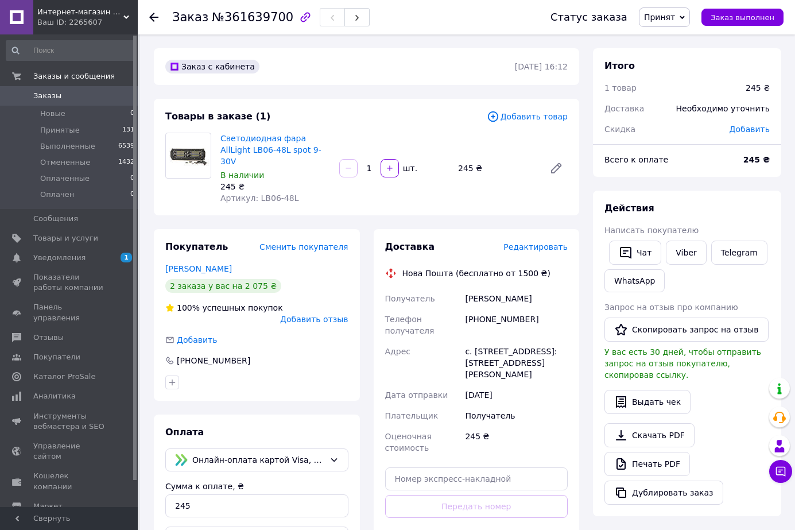
scroll to position [57, 0]
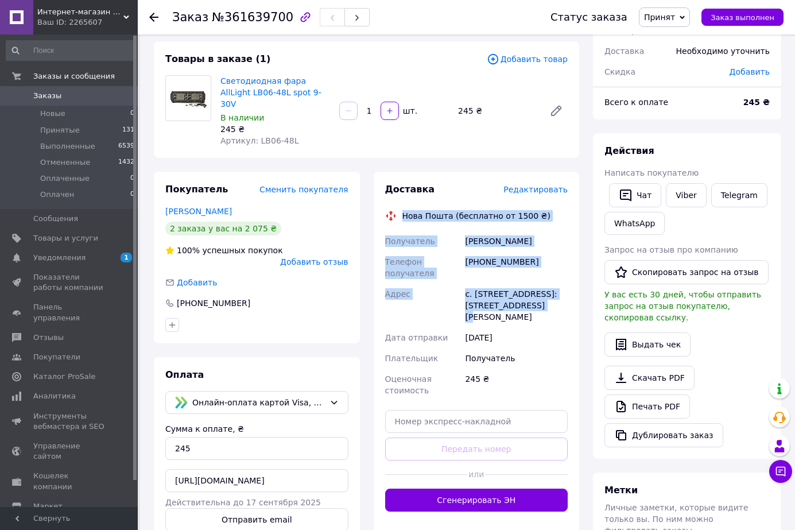
drag, startPoint x: 402, startPoint y: 206, endPoint x: 536, endPoint y: 291, distance: 158.4
click at [536, 291] on div "Доставка Редактировать Нова Пошта (бесплатно от 1500 ₴) Получатель [PERSON_NAME…" at bounding box center [476, 347] width 183 height 328
copy div "Нова Пошта (бесплатно от 1500 ₴) Получатель [PERSON_NAME] Телефон получателя [P…"
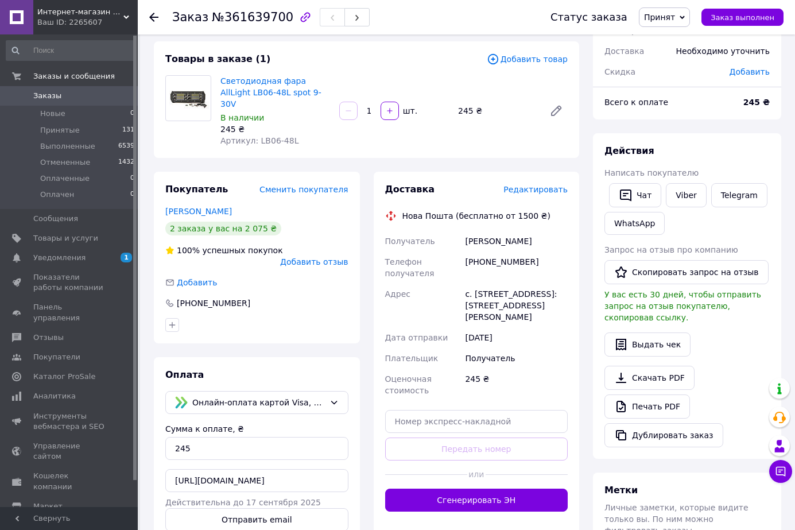
click at [528, 368] on div "245 ₴" at bounding box center [515, 384] width 107 height 32
drag, startPoint x: 219, startPoint y: 458, endPoint x: 251, endPoint y: 457, distance: 32.1
click at [251, 469] on input "[URL][DOMAIN_NAME]" at bounding box center [256, 480] width 183 height 23
